Goal: Task Accomplishment & Management: Manage account settings

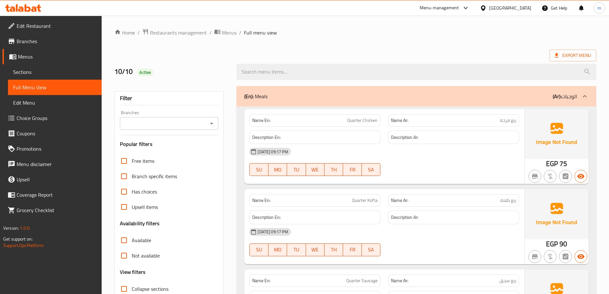
click at [30, 70] on span "Sections" at bounding box center [54, 72] width 83 height 8
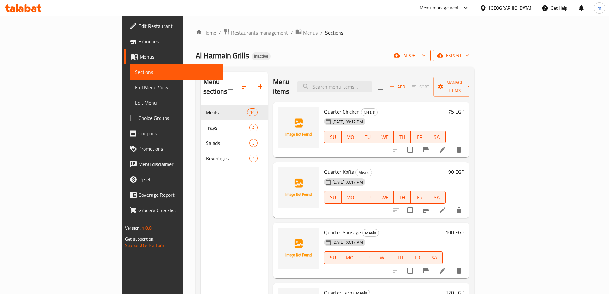
click at [427, 58] on icon "button" at bounding box center [424, 55] width 6 height 6
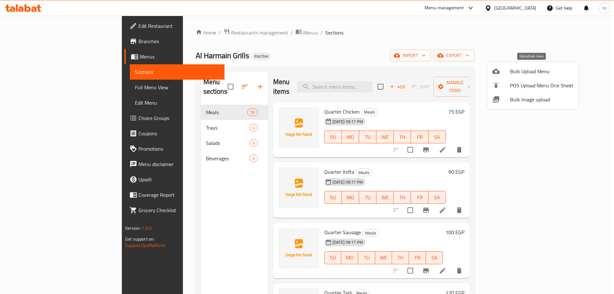
click at [543, 74] on span "Bulk Upload Menu" at bounding box center [541, 72] width 63 height 8
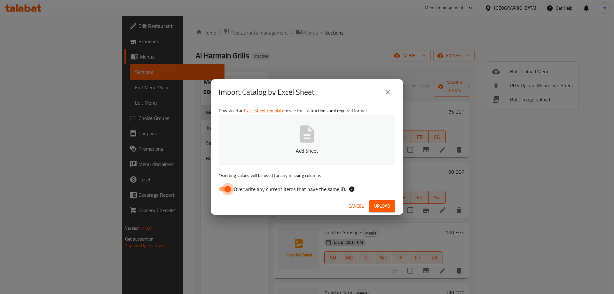
click at [228, 192] on input "Overwrite any current items that have the same ID." at bounding box center [228, 189] width 36 height 12
checkbox input "false"
click at [383, 206] on span "Upload" at bounding box center [382, 206] width 16 height 8
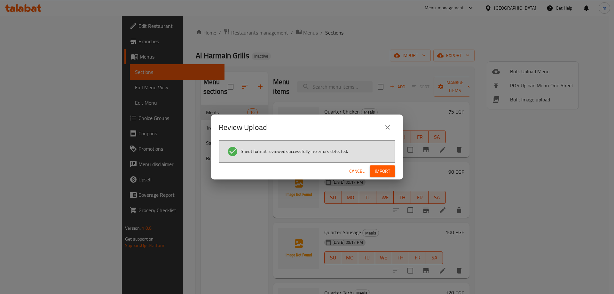
click at [385, 173] on span "Import" at bounding box center [382, 171] width 15 height 8
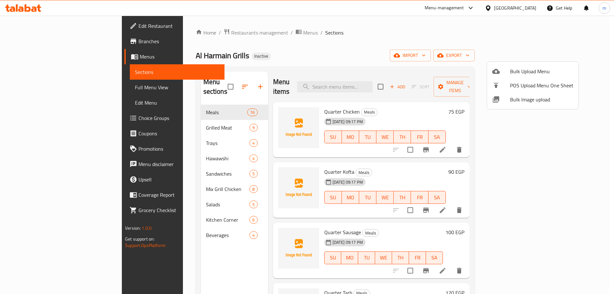
click at [362, 45] on div at bounding box center [307, 147] width 614 height 294
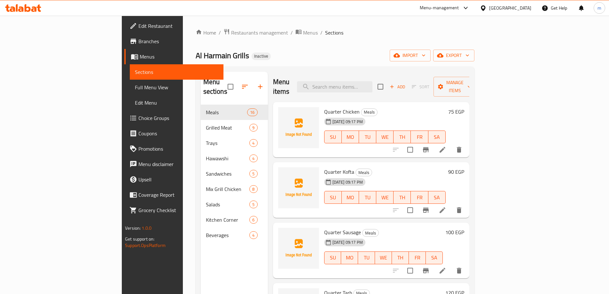
click at [130, 82] on link "Full Menu View" at bounding box center [177, 87] width 94 height 15
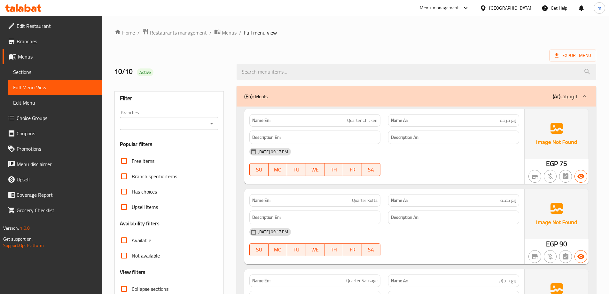
scroll to position [64, 0]
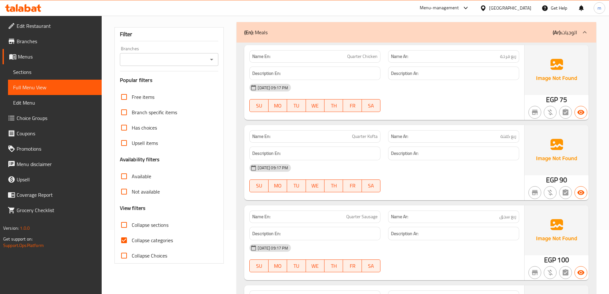
click at [126, 243] on input "Collapse categories" at bounding box center [123, 240] width 15 height 15
checkbox input "false"
click at [123, 226] on input "Collapse sections" at bounding box center [123, 224] width 15 height 15
checkbox input "true"
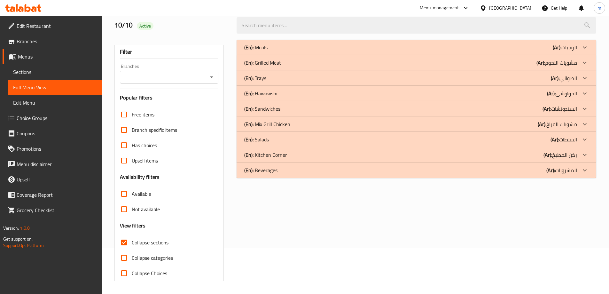
scroll to position [46, 0]
drag, startPoint x: 296, startPoint y: 157, endPoint x: 289, endPoint y: 139, distance: 20.1
click at [296, 157] on div "(En): Kitchen Corner (Ar): ركن المطبخ" at bounding box center [410, 155] width 333 height 8
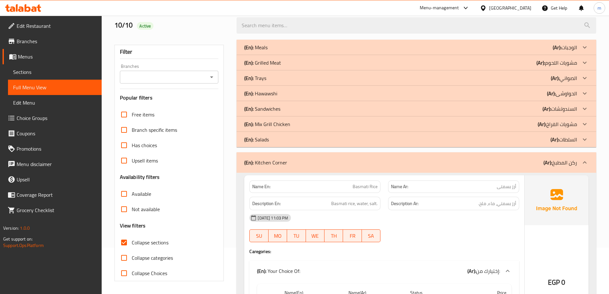
click at [290, 128] on div "(En): Mix Grill Chicken (Ar): مشويات الفراخ" at bounding box center [417, 123] width 360 height 15
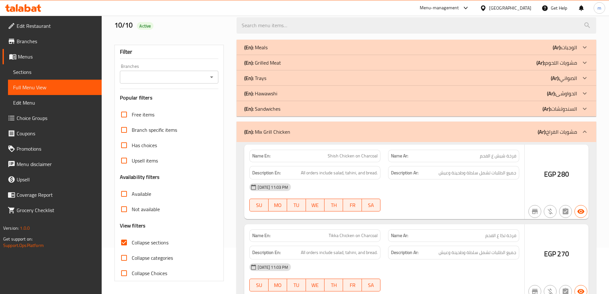
click at [292, 113] on div "(En): Sandwiches (Ar): السندوتشات" at bounding box center [417, 108] width 360 height 15
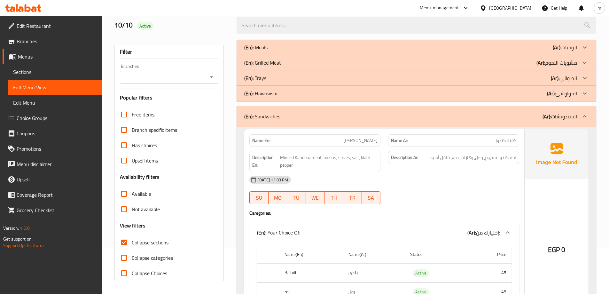
click at [297, 97] on div "(En): [PERSON_NAME] (Ar): الحواوشى" at bounding box center [410, 94] width 333 height 8
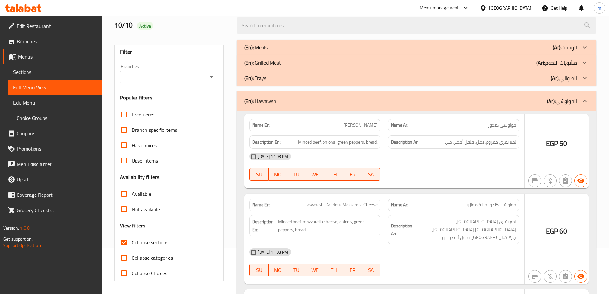
click at [299, 83] on div "(En): Trays (Ar): الصواني" at bounding box center [417, 77] width 360 height 15
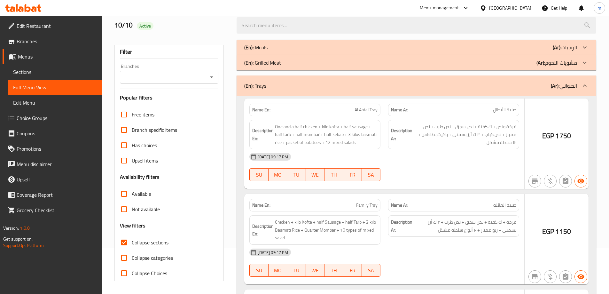
click at [303, 65] on div "(En): Grilled Meat (Ar): مشويات اللحوم" at bounding box center [410, 63] width 333 height 8
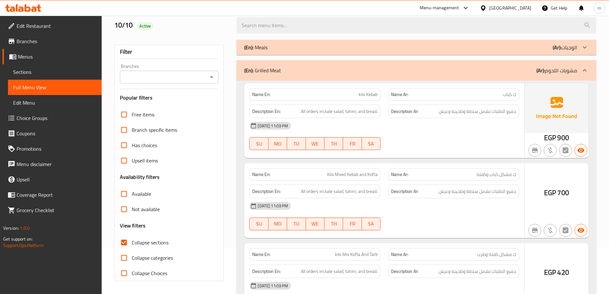
click at [311, 50] on div "(En): Meals (Ar): الوجبات" at bounding box center [410, 48] width 333 height 8
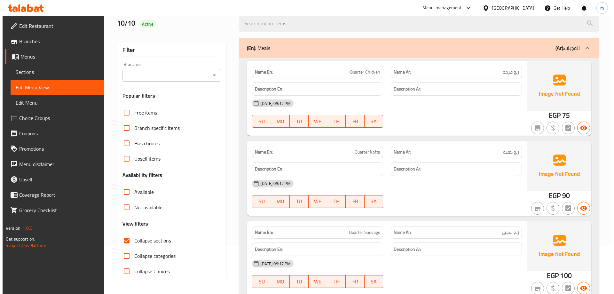
scroll to position [0, 0]
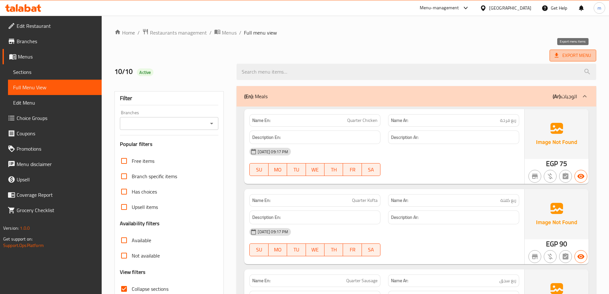
click at [580, 56] on span "Export Menu" at bounding box center [573, 56] width 36 height 8
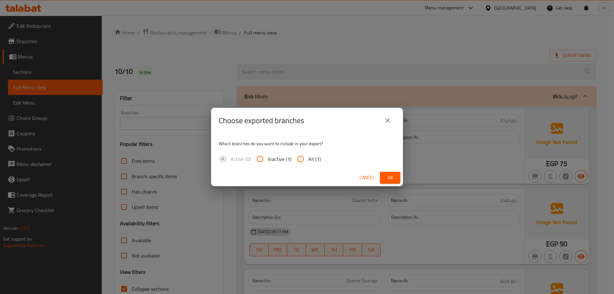
click at [301, 162] on input "All (1)" at bounding box center [300, 158] width 15 height 15
radio input "true"
click at [393, 174] on span "Ok" at bounding box center [390, 178] width 10 height 8
click at [393, 174] on div at bounding box center [307, 147] width 614 height 294
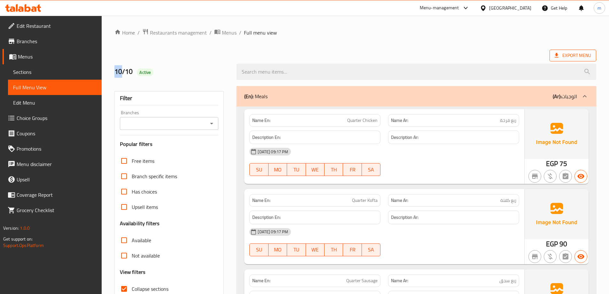
click at [582, 55] on span "Export Menu" at bounding box center [573, 56] width 36 height 8
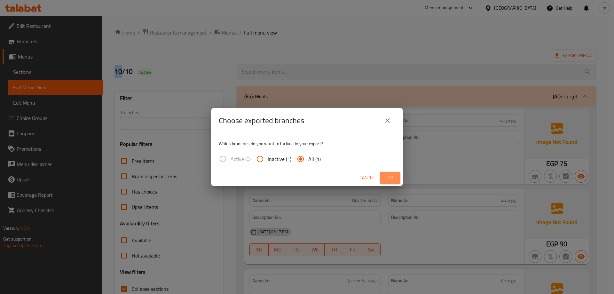
click at [385, 175] on span "Ok" at bounding box center [390, 178] width 10 height 8
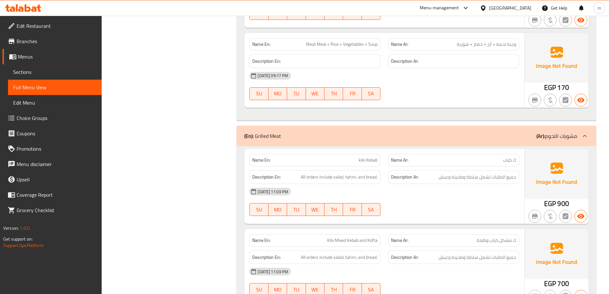
scroll to position [1280, 0]
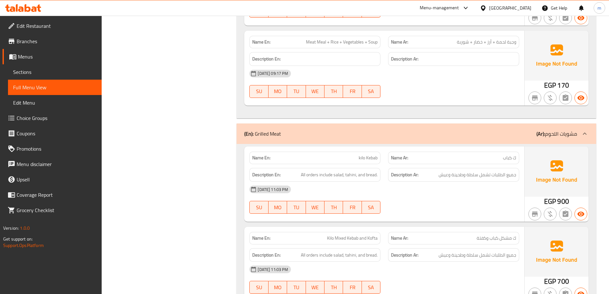
drag, startPoint x: 489, startPoint y: 143, endPoint x: 444, endPoint y: 143, distance: 45.1
click at [444, 143] on div "(En): Grilled Meat (Ar): مشويات اللحوم" at bounding box center [417, 133] width 360 height 20
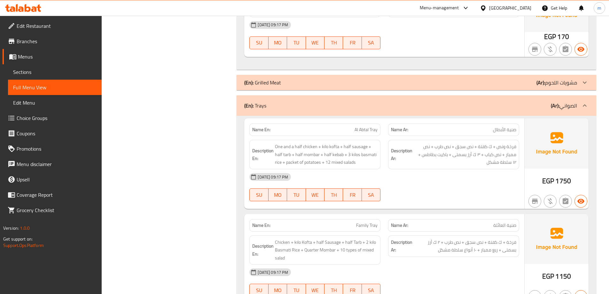
scroll to position [1344, 0]
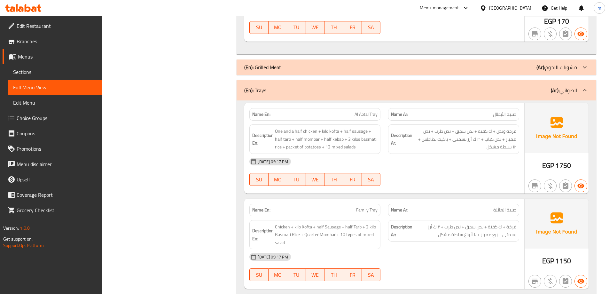
click at [463, 70] on div "(En): Grilled Meat (Ar): مشويات اللحوم" at bounding box center [410, 67] width 333 height 8
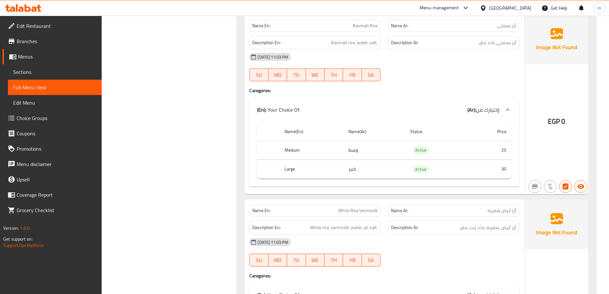
scroll to position [4799, 0]
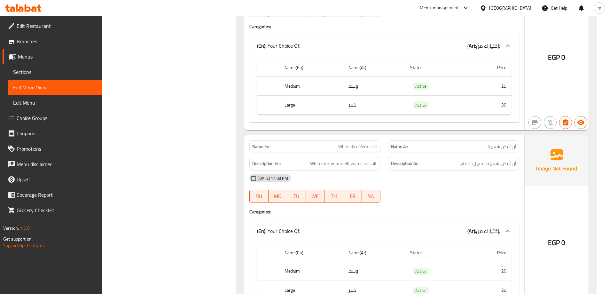
drag, startPoint x: 398, startPoint y: 131, endPoint x: 370, endPoint y: 155, distance: 37.2
click at [370, 171] on div "[DATE] 11:03 PM" at bounding box center [385, 178] width 278 height 15
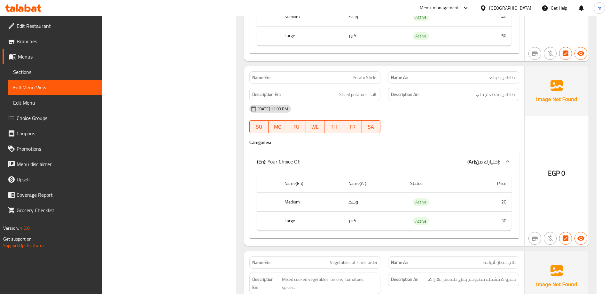
scroll to position [5375, 0]
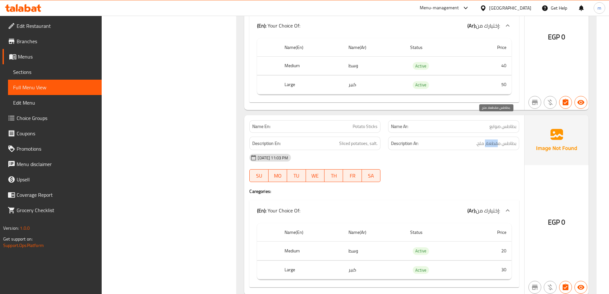
drag, startPoint x: 485, startPoint y: 120, endPoint x: 498, endPoint y: 120, distance: 12.8
click at [498, 139] on span "بطاطس مقطعة، ملح." at bounding box center [496, 143] width 40 height 8
click at [359, 139] on span "Sliced potatoes, salt." at bounding box center [358, 143] width 38 height 8
drag, startPoint x: 338, startPoint y: 120, endPoint x: 350, endPoint y: 121, distance: 12.2
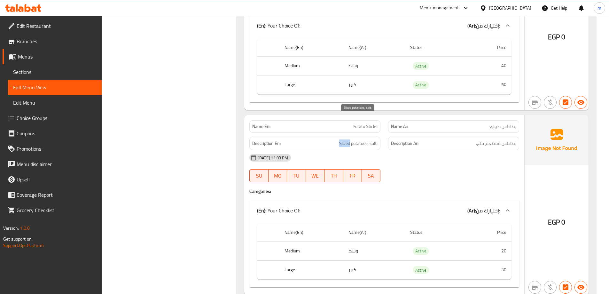
click at [350, 139] on h6 "Description En: Sliced potatoes, salt." at bounding box center [314, 143] width 125 height 8
copy span "Sliced"
click at [456, 173] on div "Name En: Potato Sticks Name Ar: بطاطس صوابع Description En: Sliced potatoes, sa…" at bounding box center [384, 205] width 280 height 180
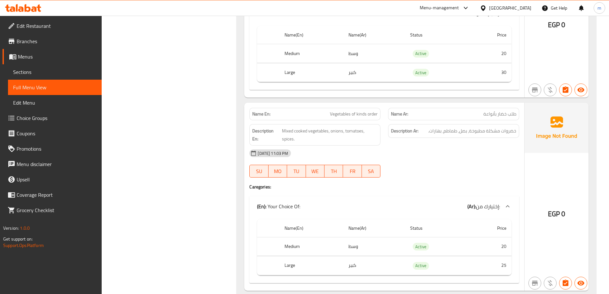
scroll to position [5591, 0]
